Goal: Task Accomplishment & Management: Use online tool/utility

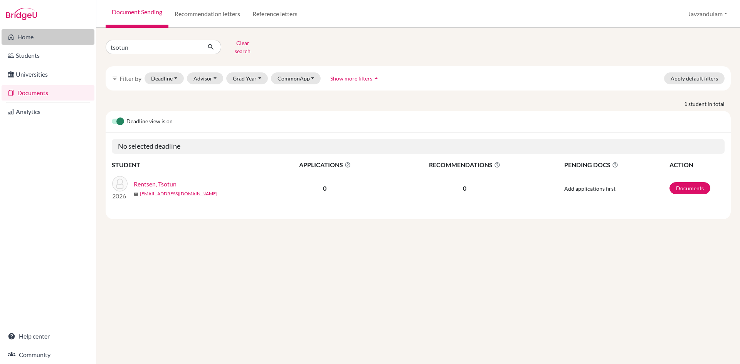
click at [32, 36] on div "Home Students Universities Documents Analytics Help center Community Document S…" at bounding box center [370, 182] width 740 height 364
type input "[PERSON_NAME]"
click button "submit" at bounding box center [211, 47] width 20 height 15
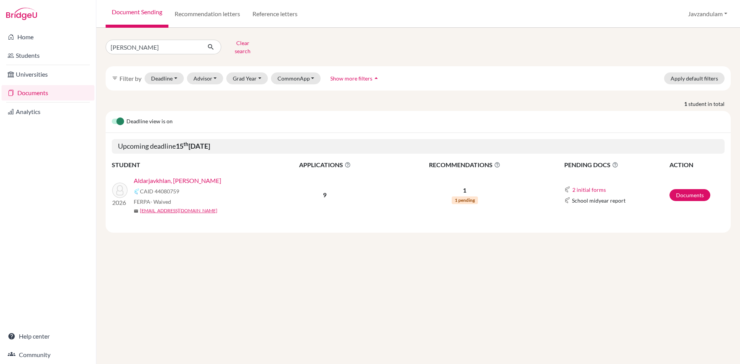
drag, startPoint x: 174, startPoint y: 176, endPoint x: 171, endPoint y: 179, distance: 4.2
click at [174, 176] on link "Aldarjavkhlan, [PERSON_NAME]" at bounding box center [177, 180] width 87 height 9
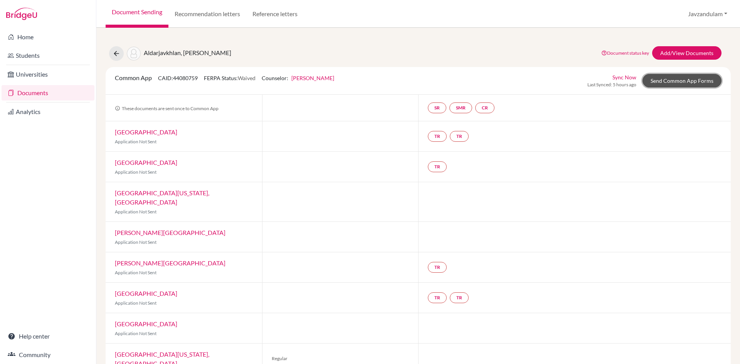
click at [687, 83] on link "Send Common App Forms" at bounding box center [681, 80] width 79 height 13
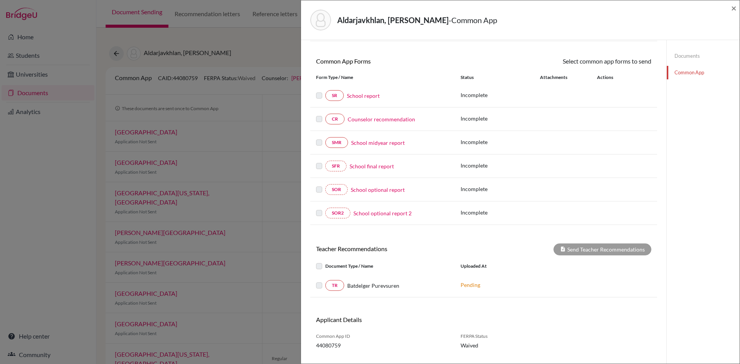
scroll to position [75, 0]
